Goal: Contribute content

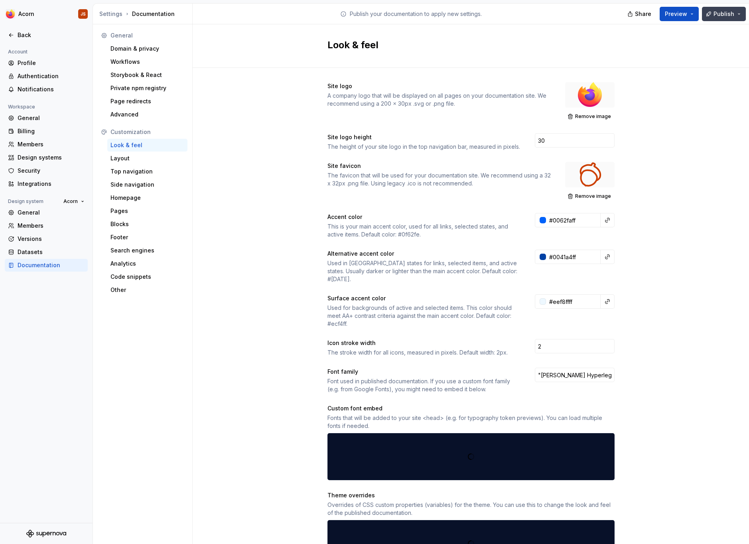
click at [719, 18] on button "Publish" at bounding box center [724, 14] width 44 height 14
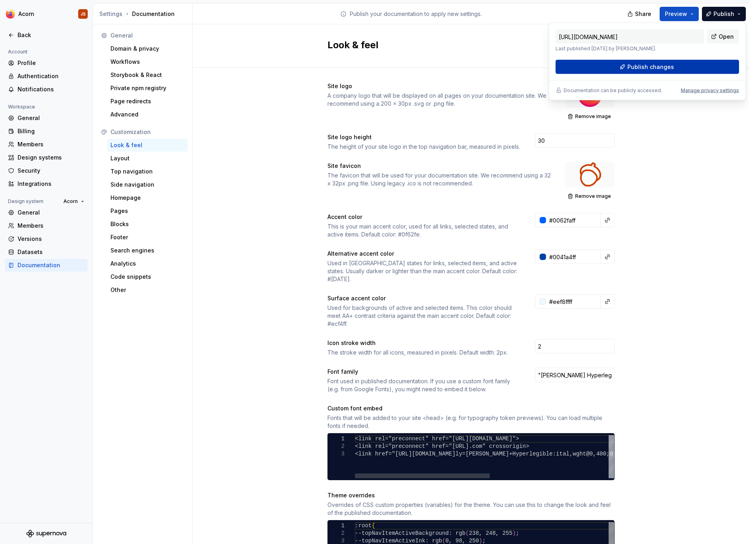
click at [669, 62] on button "Publish changes" at bounding box center [646, 67] width 183 height 14
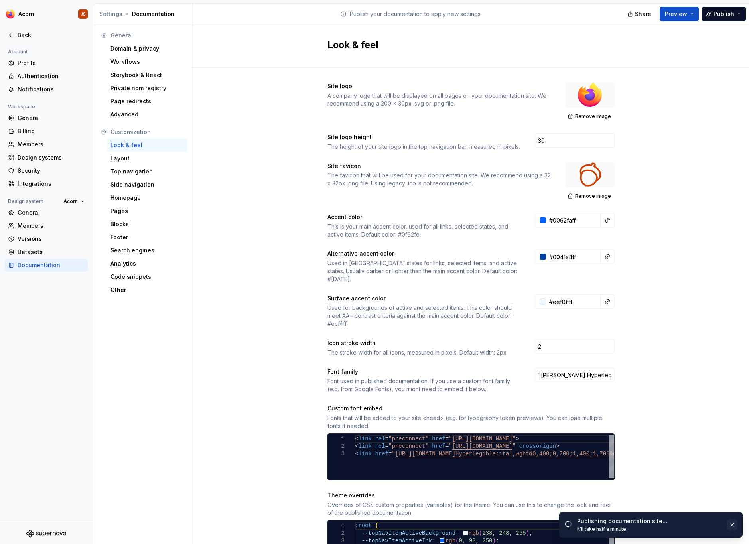
click at [733, 524] on button "button" at bounding box center [732, 524] width 10 height 11
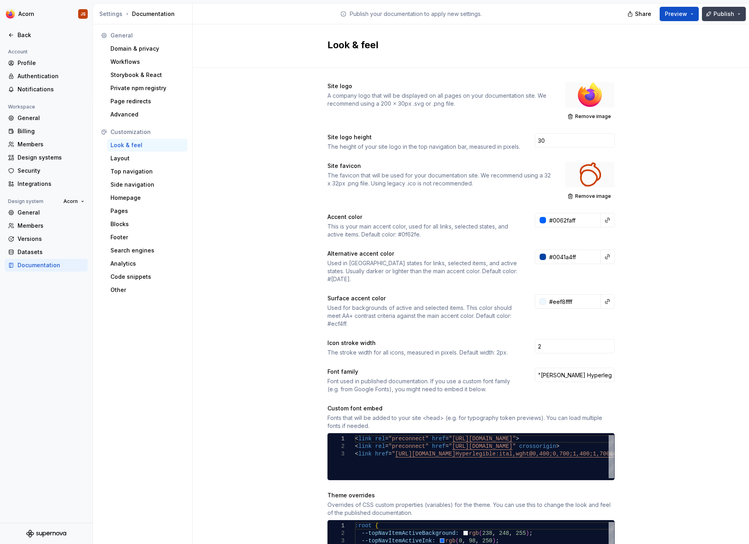
click at [742, 12] on button "Publish" at bounding box center [724, 14] width 44 height 14
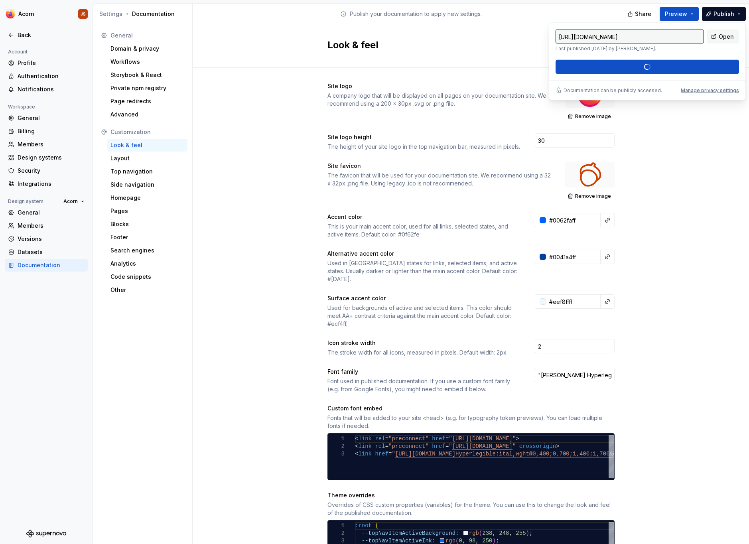
click at [703, 219] on div "Site logo A company logo that will be displayed on all pages on your documentat…" at bounding box center [471, 500] width 556 height 864
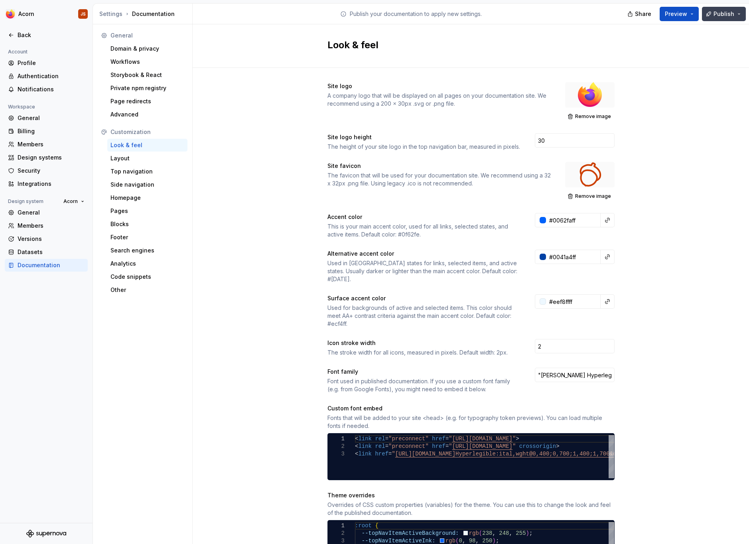
click at [737, 13] on button "Publish" at bounding box center [724, 14] width 44 height 14
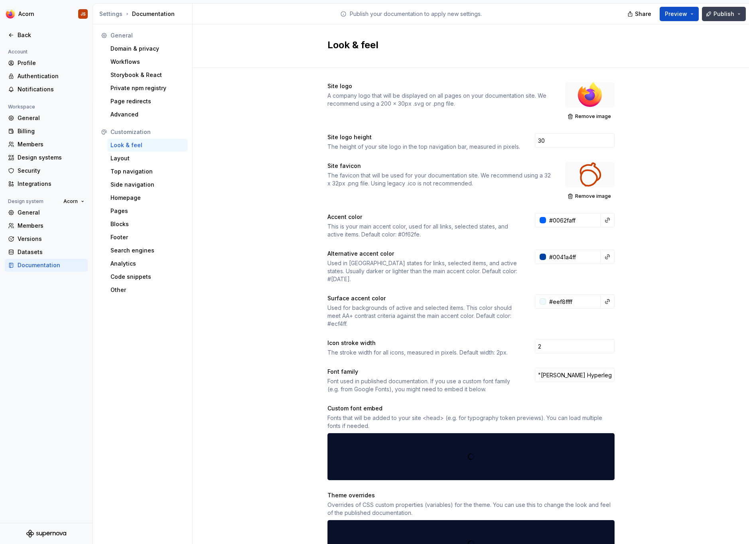
click at [743, 14] on button "Publish" at bounding box center [724, 14] width 44 height 14
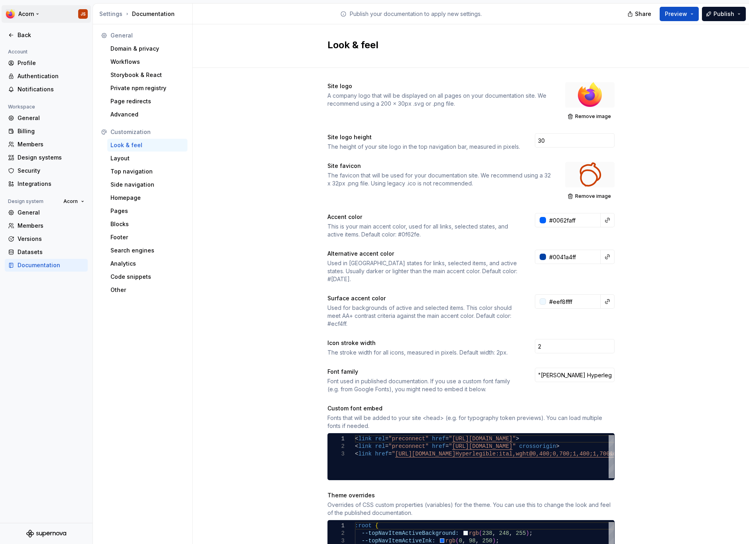
click at [17, 17] on html "Acorn JS Back Account Profile Authentication Notifications Workspace General Bi…" at bounding box center [374, 272] width 749 height 544
click at [29, 39] on div "Firefox" at bounding box center [61, 39] width 68 height 8
click at [12, 36] on icon at bounding box center [11, 35] width 6 height 6
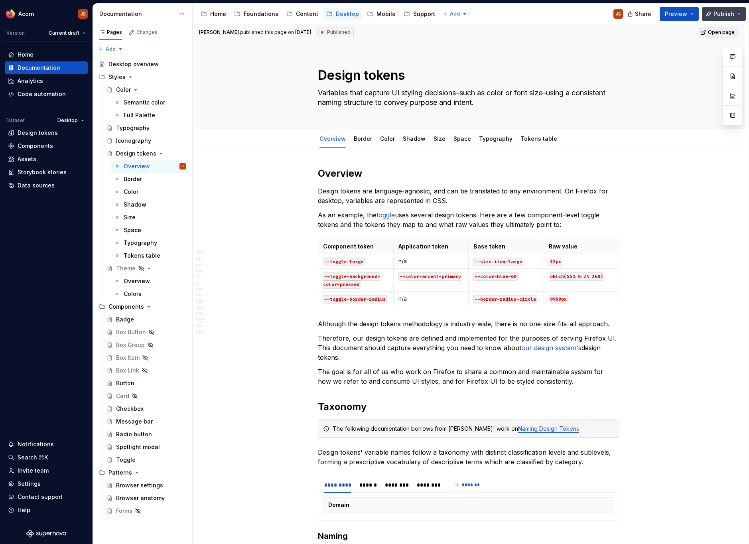
click at [730, 17] on span "Publish" at bounding box center [723, 14] width 21 height 8
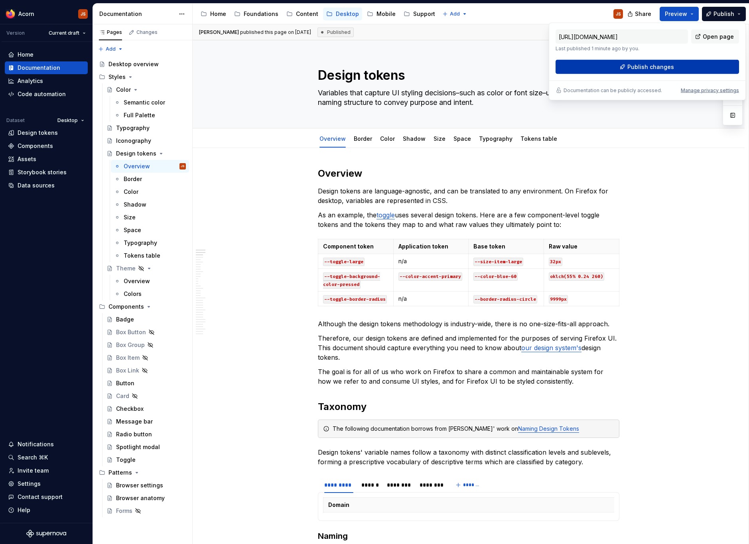
click at [709, 67] on button "Publish changes" at bounding box center [646, 67] width 183 height 14
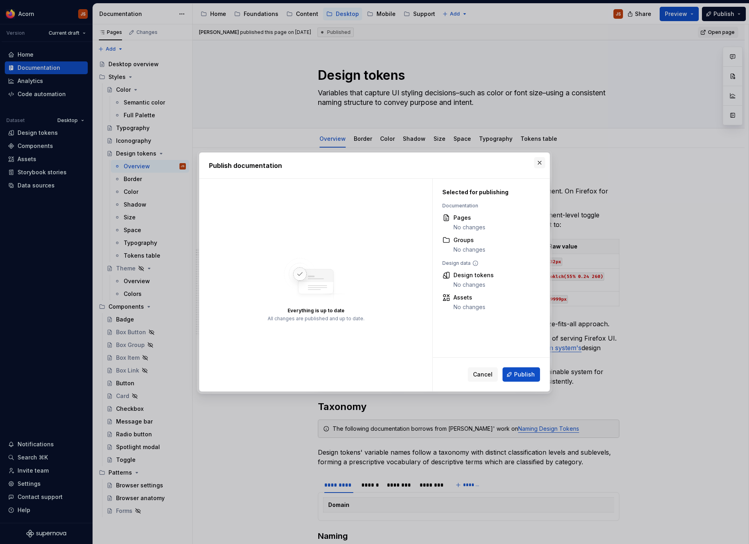
click at [541, 161] on button "button" at bounding box center [539, 162] width 11 height 11
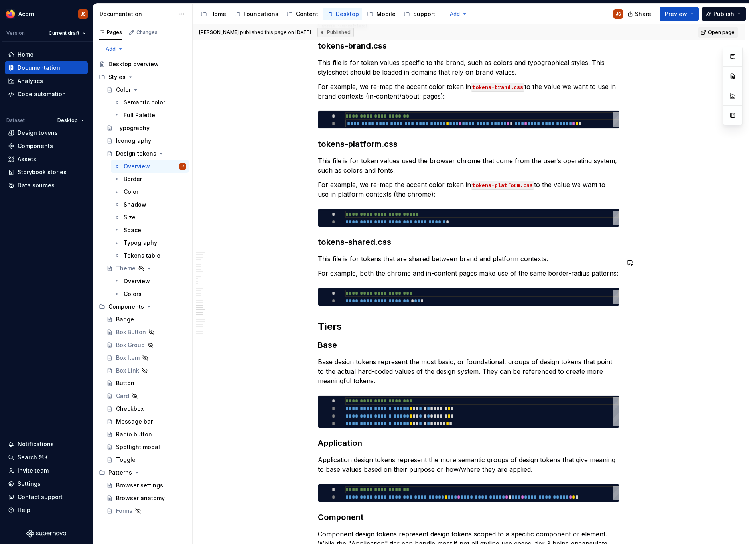
scroll to position [3114, 0]
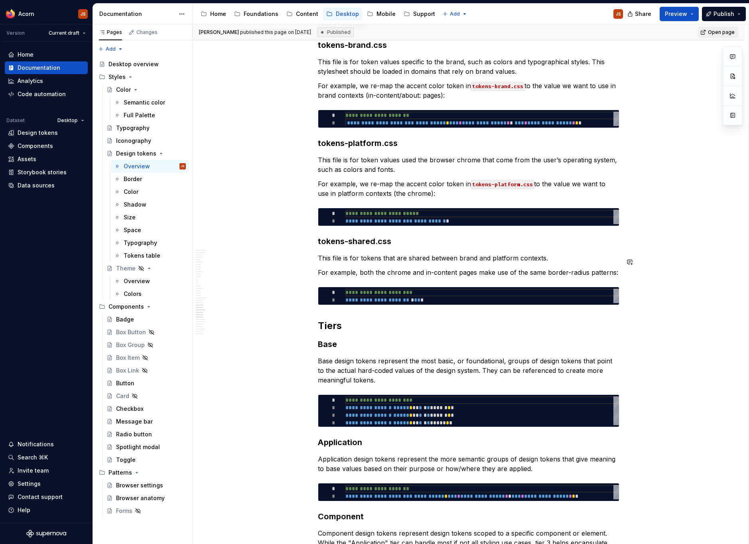
type textarea "*"
